Goal: Information Seeking & Learning: Learn about a topic

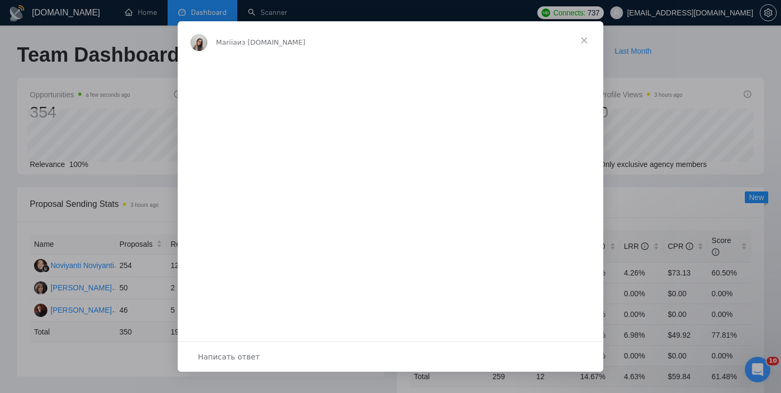
click at [138, 72] on div "Мессенджер Intercom" at bounding box center [390, 196] width 781 height 393
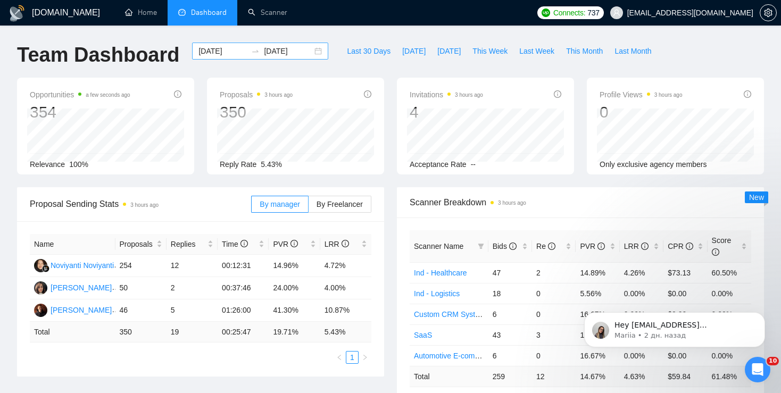
click at [307, 50] on div "[DATE] [DATE]" at bounding box center [260, 51] width 136 height 17
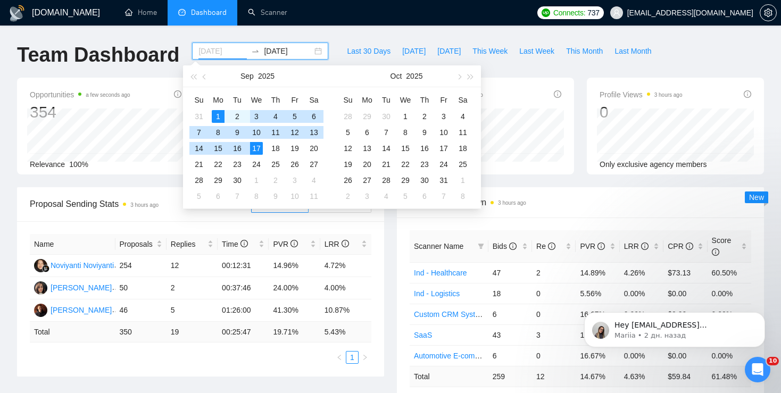
type input "[DATE]"
click at [218, 112] on div "1" at bounding box center [218, 116] width 13 height 13
type input "[DATE]"
click at [278, 146] on div "18" at bounding box center [275, 148] width 13 height 13
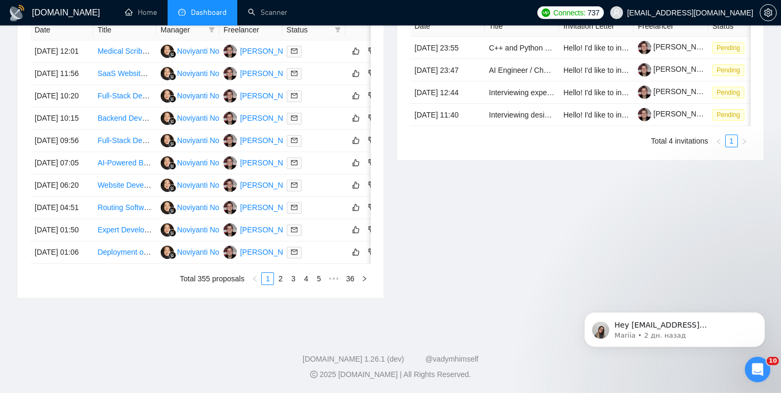
scroll to position [567, 0]
click at [283, 282] on link "2" at bounding box center [280, 279] width 12 height 12
click at [267, 285] on link "1" at bounding box center [268, 279] width 12 height 12
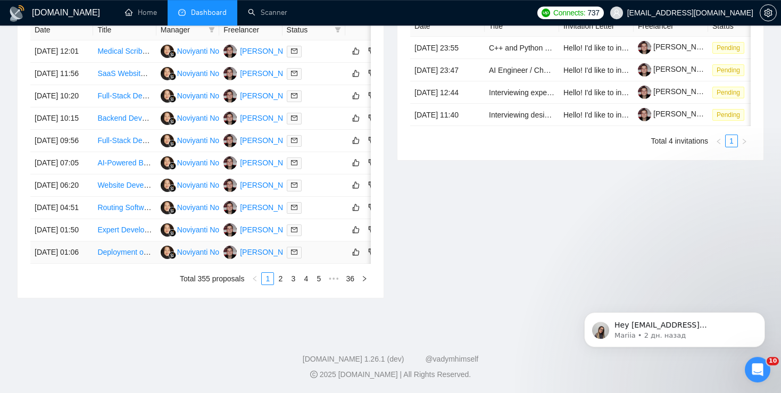
click at [126, 256] on link "Deployment of AZVD Based Server and Pooled Desktops for Medical Practice" at bounding box center [225, 252] width 257 height 9
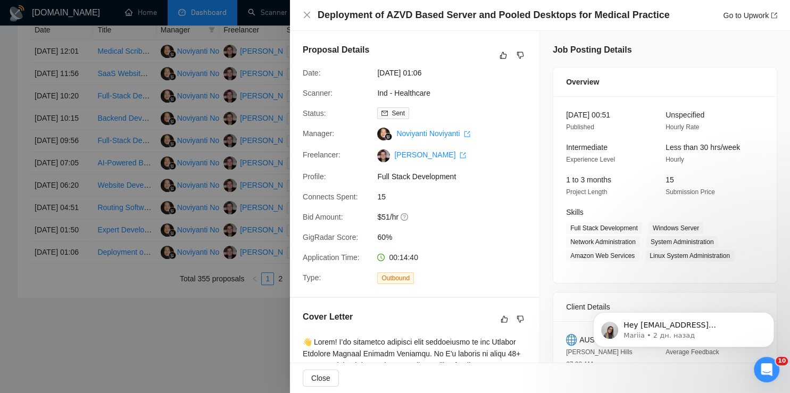
click at [122, 290] on div at bounding box center [395, 196] width 790 height 393
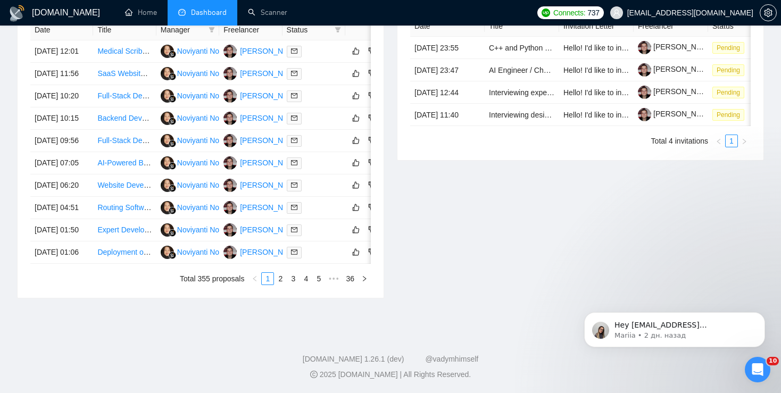
click at [113, 234] on link "Expert Developer Needed for SaaS Knowledge Management System Using TipTap" at bounding box center [233, 230] width 273 height 9
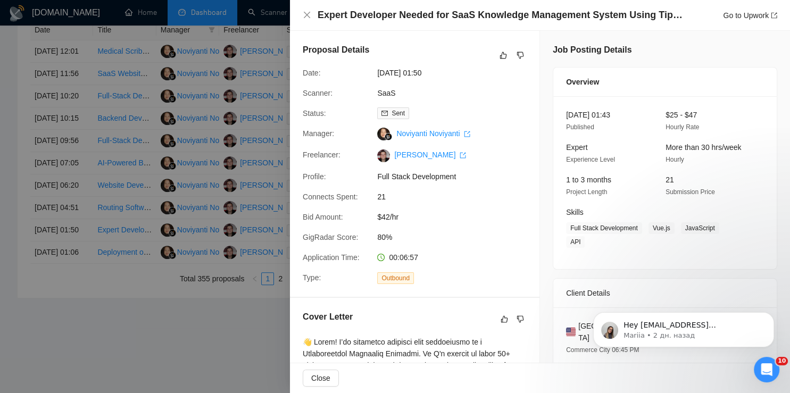
click at [103, 254] on div at bounding box center [395, 196] width 790 height 393
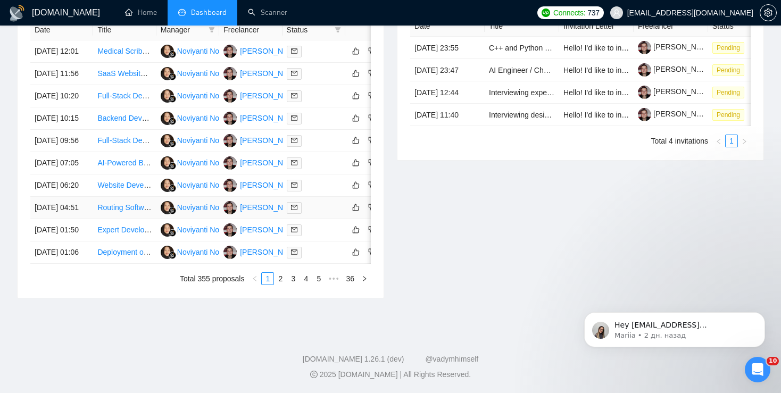
click at [105, 212] on link "Routing Software for school transportation and Website Development with App Int…" at bounding box center [245, 207] width 296 height 9
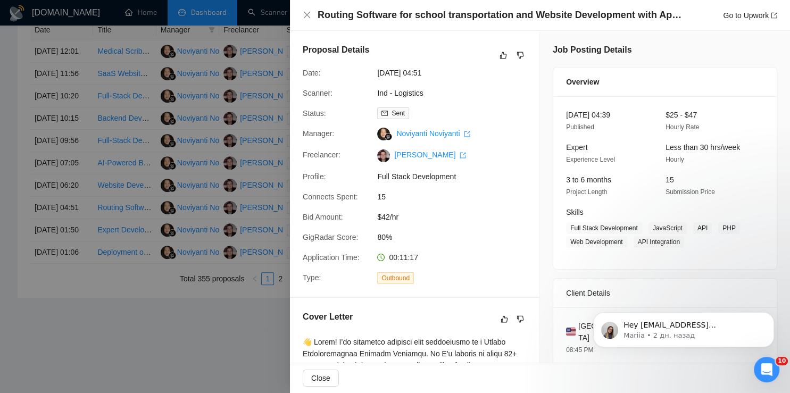
click at [56, 212] on div at bounding box center [395, 196] width 790 height 393
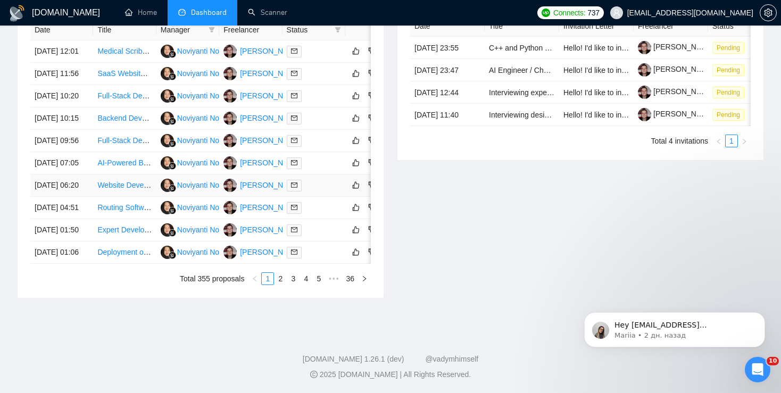
click at [120, 189] on link "Website Development for Voice AI SaaS Landing Page" at bounding box center [187, 185] width 181 height 9
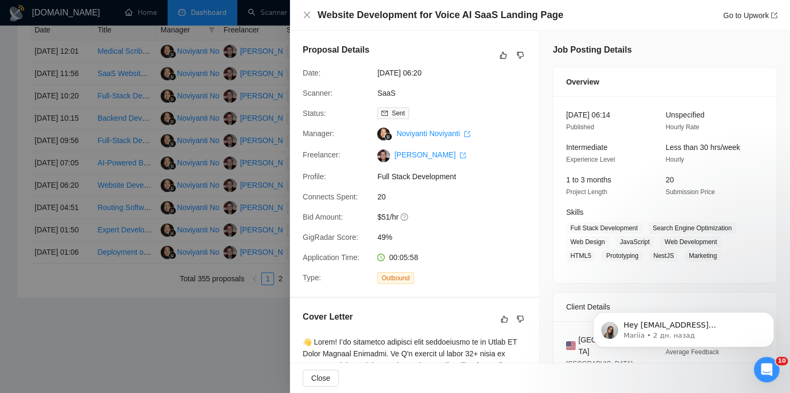
click at [149, 228] on div at bounding box center [395, 196] width 790 height 393
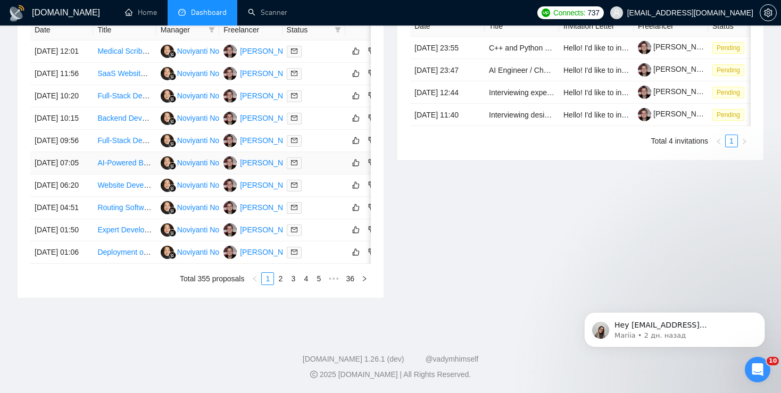
click at [118, 167] on link "AI-Powered Billing and Coding SAAS Developer Needed" at bounding box center [190, 163] width 187 height 9
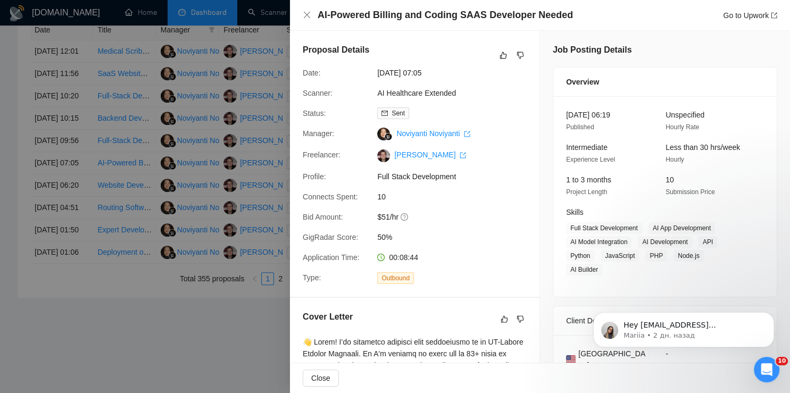
click at [124, 197] on div at bounding box center [395, 196] width 790 height 393
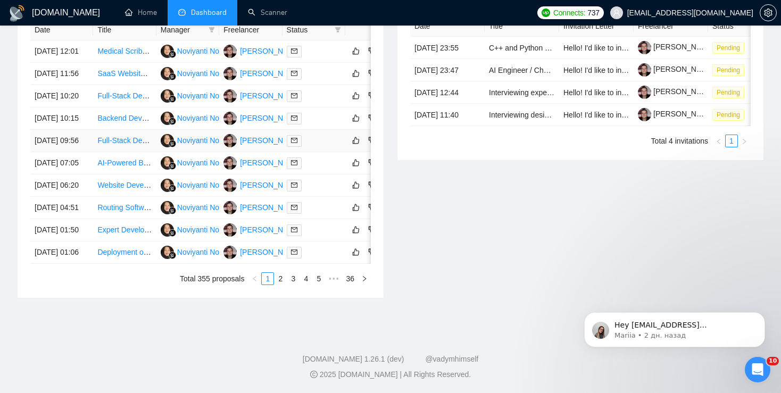
click at [112, 145] on link "Full-Stack Developer (Stripe + AI) Needed to Build Two-Sided Booking Platform M…" at bounding box center [237, 140] width 280 height 9
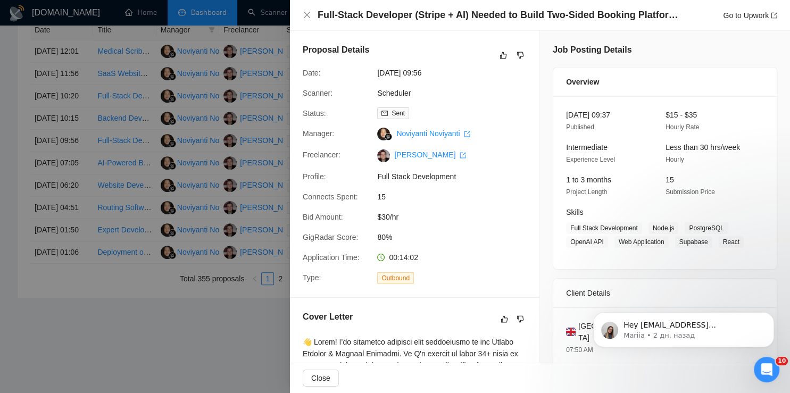
click at [133, 178] on div at bounding box center [395, 196] width 790 height 393
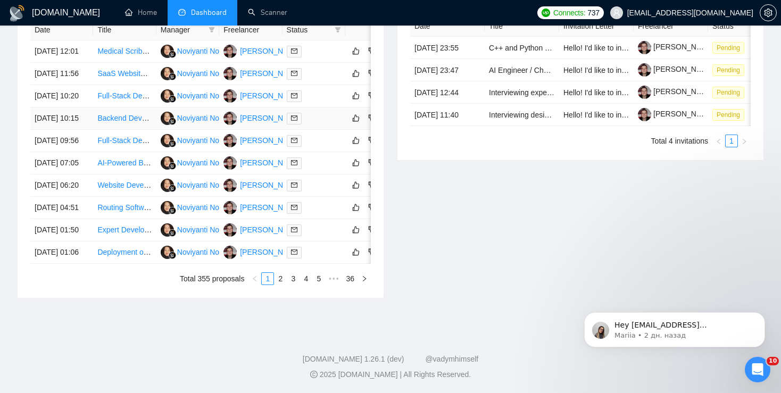
click at [114, 118] on link "Backend Developer (Go / PostgreSQL / REST APIs)" at bounding box center [183, 118] width 172 height 9
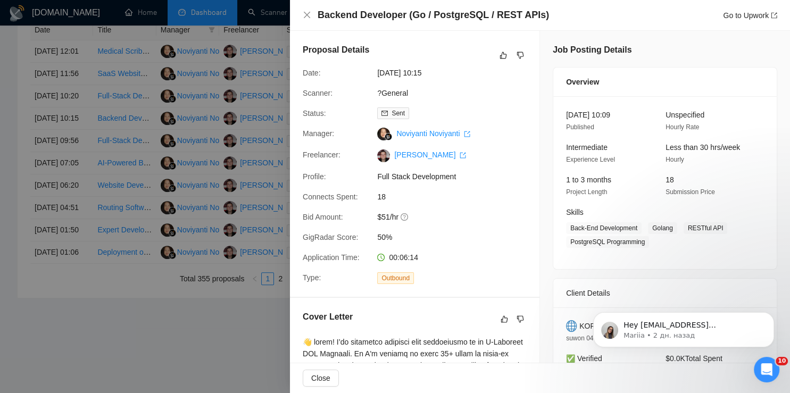
click at [148, 188] on div at bounding box center [395, 196] width 790 height 393
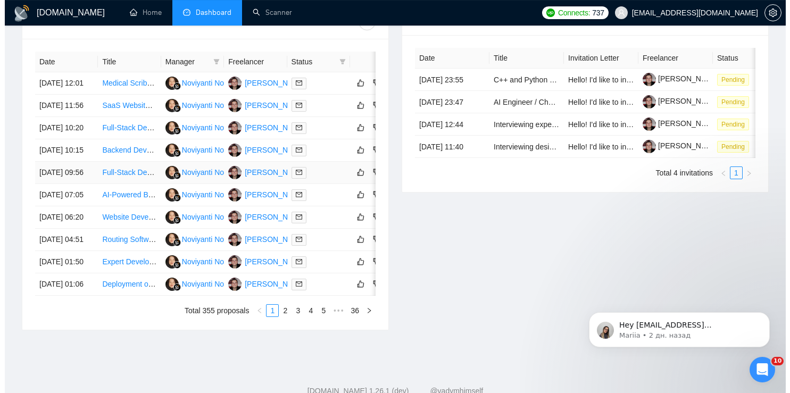
scroll to position [419, 0]
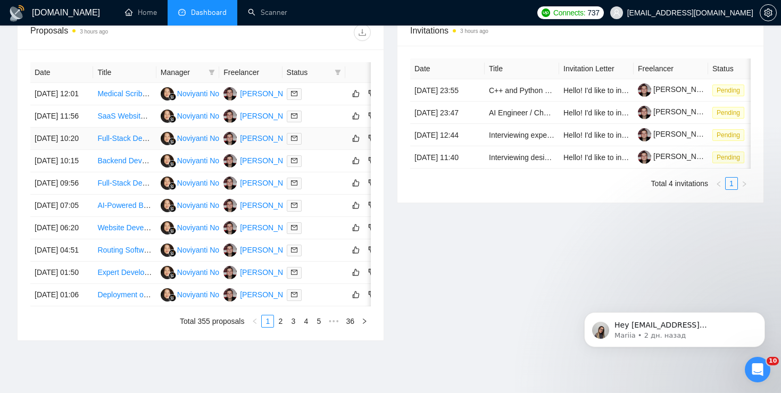
click at [122, 143] on link "Full-Stack Developer (React.js + Node.js) - Immediate [PERSON_NAME]" at bounding box center [218, 138] width 242 height 9
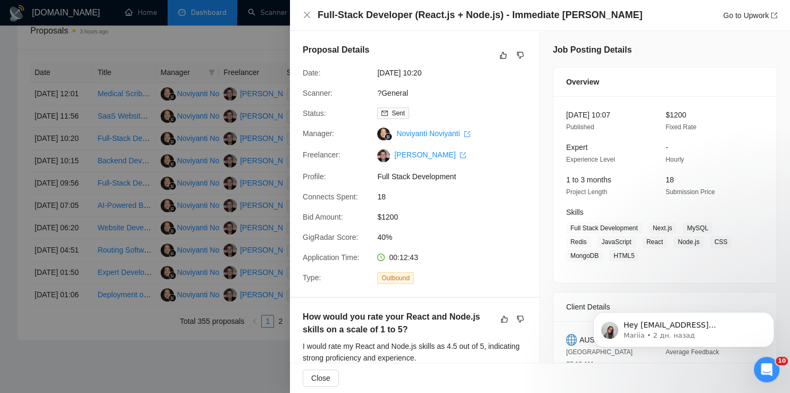
click at [158, 101] on div at bounding box center [395, 196] width 790 height 393
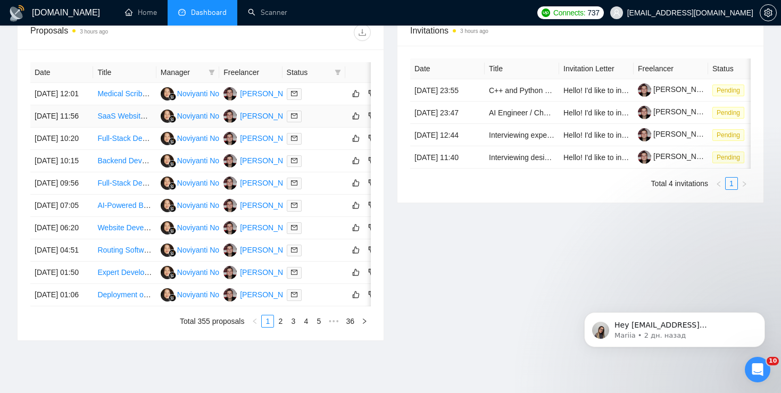
click at [110, 128] on td "SaaS Website Developer Needed for AI Image/Video Generation" at bounding box center [124, 116] width 63 height 22
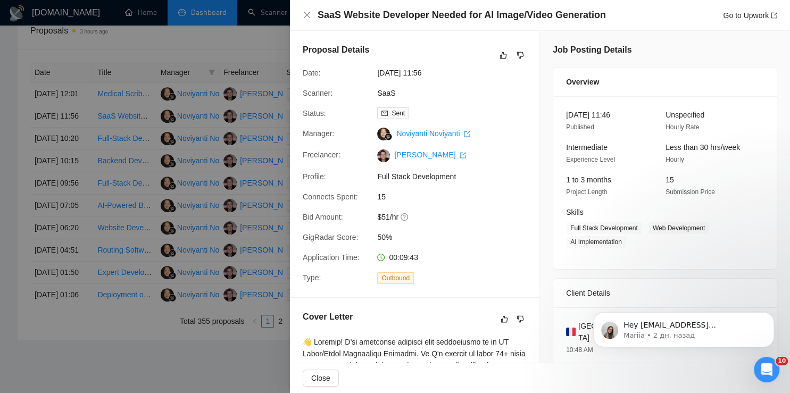
click at [235, 180] on div at bounding box center [395, 196] width 790 height 393
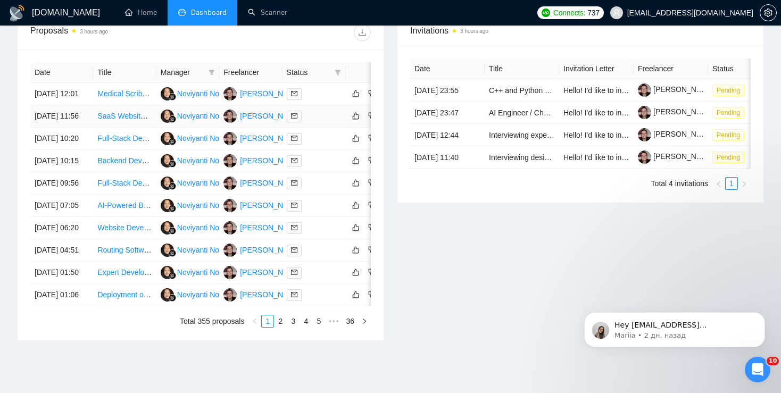
click at [113, 120] on link "SaaS Website Developer Needed for AI Image/Video Generation" at bounding box center [203, 116] width 213 height 9
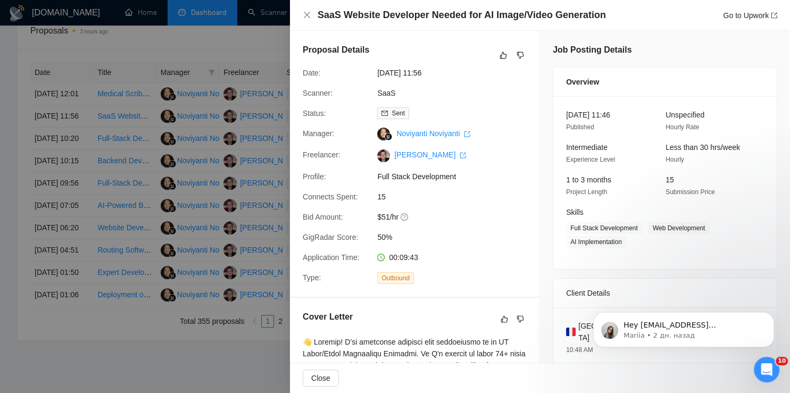
click at [122, 94] on div at bounding box center [395, 196] width 790 height 393
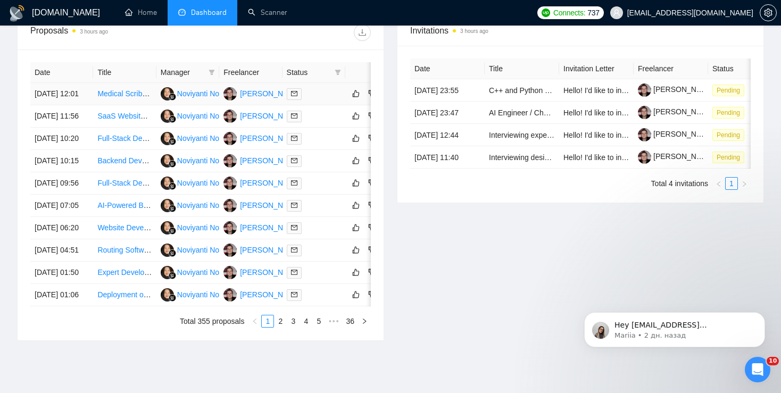
click at [118, 98] on link "Medical Scribe Needed for AI Development" at bounding box center [168, 93] width 143 height 9
